Goal: Task Accomplishment & Management: Manage account settings

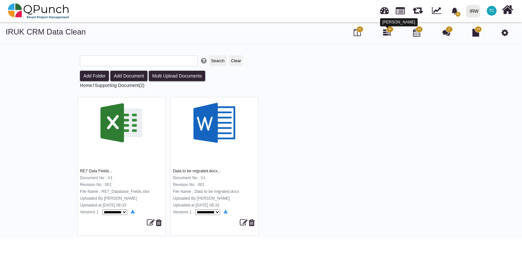
click at [386, 33] on icon at bounding box center [387, 33] width 8 height 8
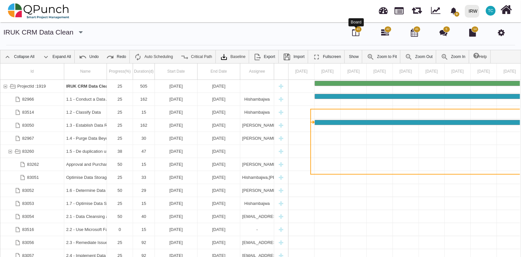
click at [355, 32] on icon at bounding box center [355, 33] width 7 height 8
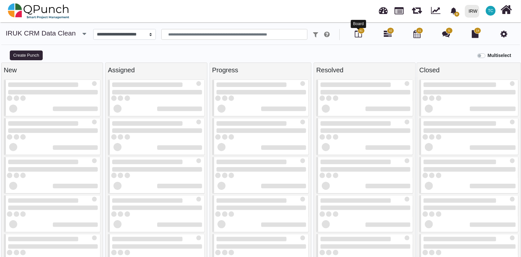
select select
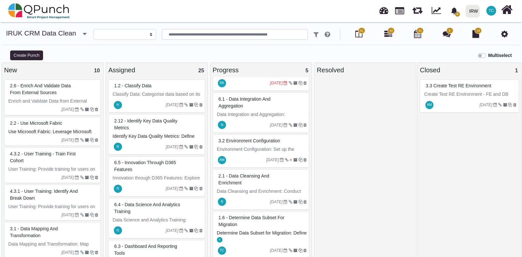
scroll to position [46, 0]
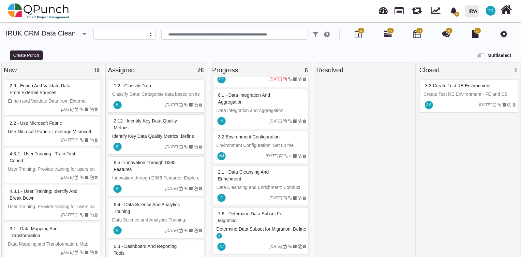
click at [249, 224] on div "1.6 - Determine Data Subset for Migration" at bounding box center [262, 217] width 90 height 17
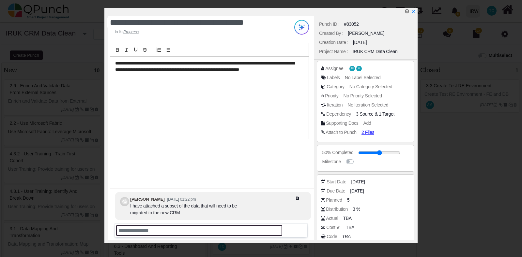
click at [172, 231] on input "text" at bounding box center [199, 230] width 166 height 11
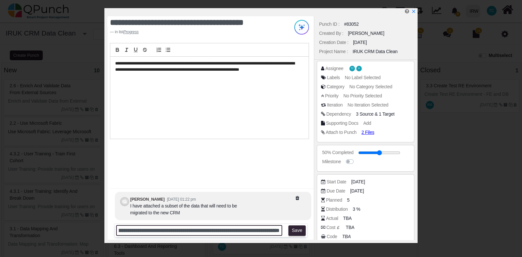
scroll to position [0, 476]
type input "**********"
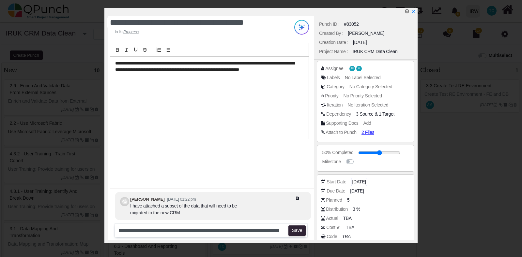
scroll to position [0, 0]
click at [363, 184] on span "[DATE]" at bounding box center [359, 182] width 14 height 7
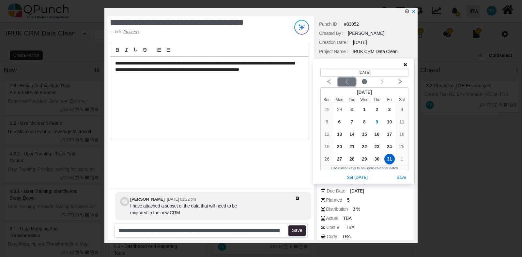
click at [347, 84] on icon "chevron left" at bounding box center [346, 81] width 5 height 5
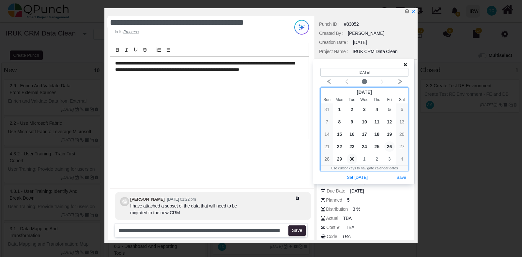
click at [390, 146] on span "26" at bounding box center [389, 147] width 10 height 10
click at [388, 203] on div "Planned 5" at bounding box center [367, 200] width 92 height 7
click at [400, 179] on button "Save" at bounding box center [401, 178] width 14 height 9
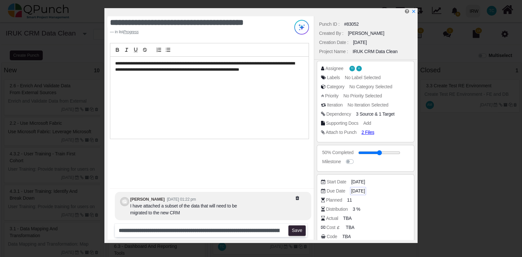
click at [365, 193] on span "[DATE]" at bounding box center [358, 191] width 14 height 7
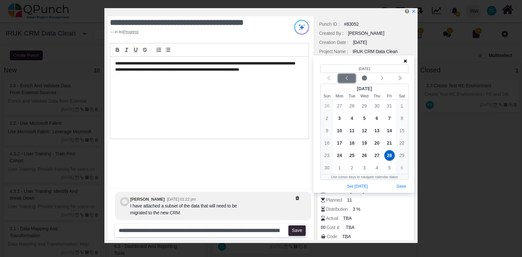
click at [349, 81] on div "Previous month" at bounding box center [346, 78] width 15 height 7
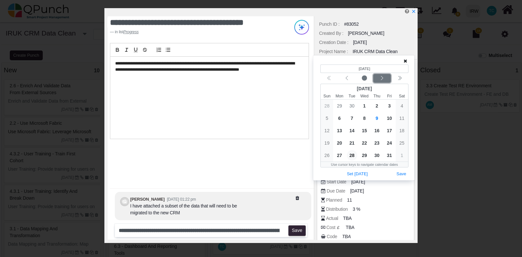
click at [383, 76] on icon "chevron left" at bounding box center [381, 78] width 5 height 5
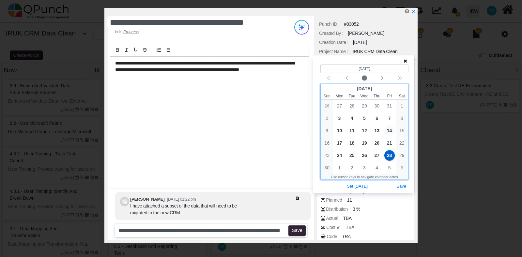
click at [390, 128] on span "14" at bounding box center [389, 131] width 10 height 10
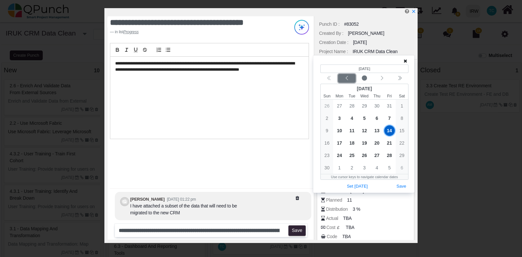
click at [347, 76] on icon "chevron left" at bounding box center [346, 78] width 2 height 4
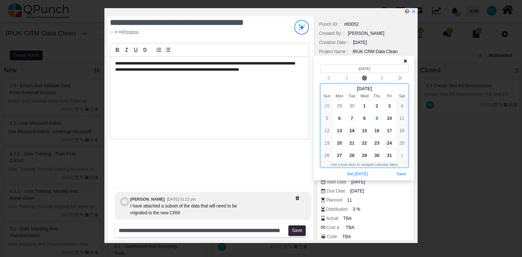
click at [390, 142] on span "24" at bounding box center [389, 143] width 10 height 10
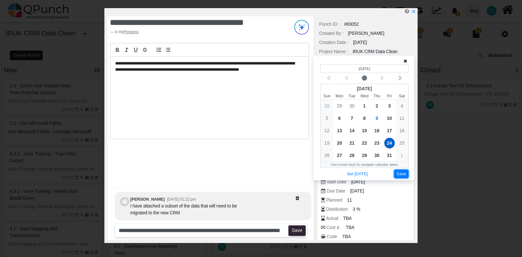
click at [403, 176] on button "Save" at bounding box center [401, 174] width 14 height 9
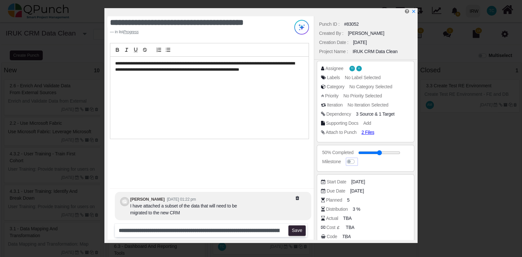
click at [357, 159] on label at bounding box center [357, 159] width 0 height 0
drag, startPoint x: 414, startPoint y: 137, endPoint x: 419, endPoint y: 167, distance: 30.4
click at [419, 167] on div "**********" at bounding box center [261, 128] width 522 height 257
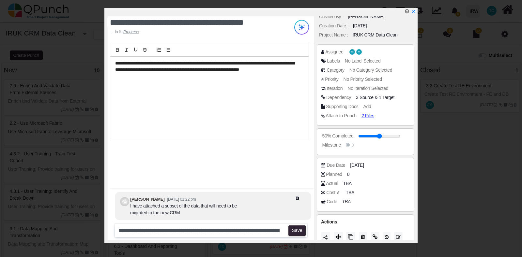
scroll to position [20, 0]
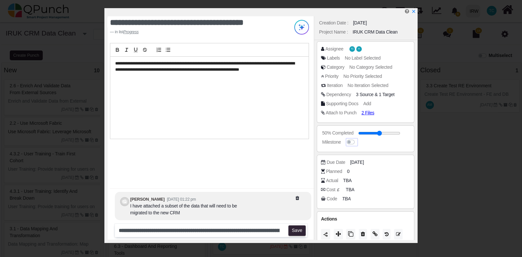
click at [357, 139] on label at bounding box center [357, 139] width 0 height 0
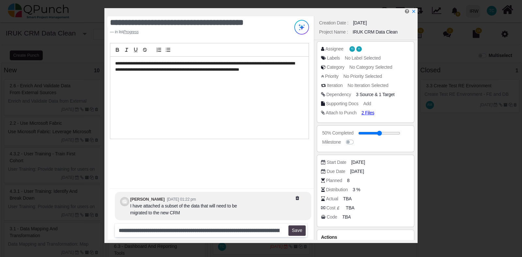
click at [294, 229] on button "Save" at bounding box center [296, 231] width 17 height 10
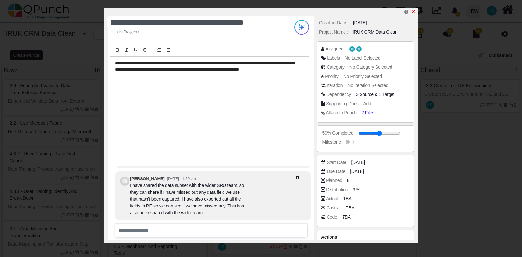
click at [414, 11] on icon "x" at bounding box center [414, 12] width 4 height 4
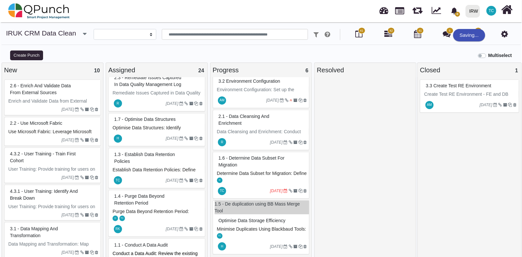
scroll to position [109, 0]
click at [255, 218] on span "Optimise Data Storage Efficiency" at bounding box center [251, 220] width 67 height 5
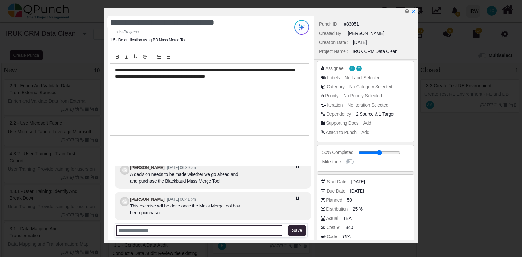
click at [217, 234] on input "text" at bounding box center [199, 230] width 166 height 11
type input "**********"
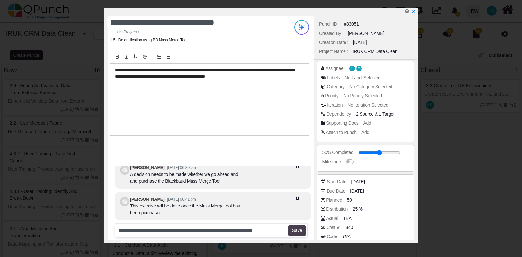
scroll to position [0, 0]
click at [300, 229] on button "Save" at bounding box center [296, 231] width 17 height 10
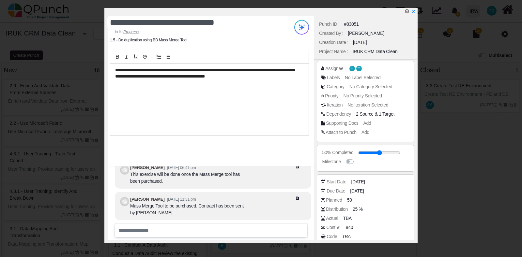
click at [338, 211] on div "Distribution" at bounding box center [337, 209] width 22 height 7
type input "*"
type input "**"
click at [382, 225] on div "Cost £ 840" at bounding box center [367, 227] width 92 height 7
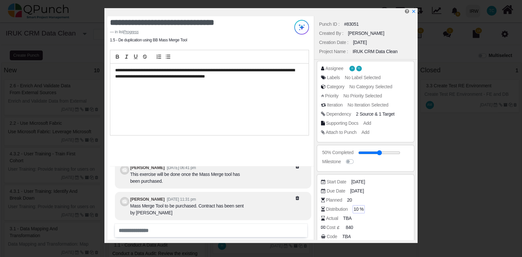
click at [356, 210] on span "10 %" at bounding box center [359, 209] width 10 height 7
click at [401, 211] on input "*" at bounding box center [381, 209] width 54 height 7
type input "*"
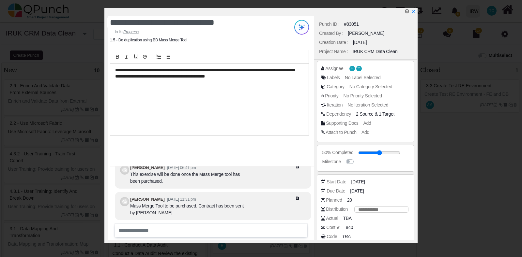
click at [401, 211] on input "*" at bounding box center [381, 209] width 54 height 7
click at [392, 194] on div "Due Date [DATE]" at bounding box center [365, 192] width 89 height 9
click at [413, 9] on link at bounding box center [413, 12] width 5 height 6
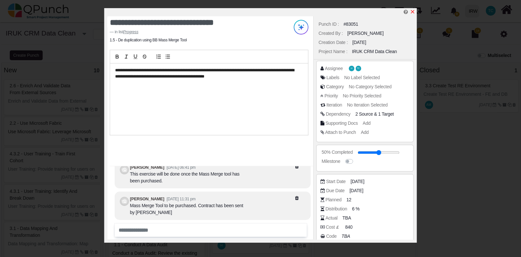
scroll to position [109, 0]
